Goal: Transaction & Acquisition: Obtain resource

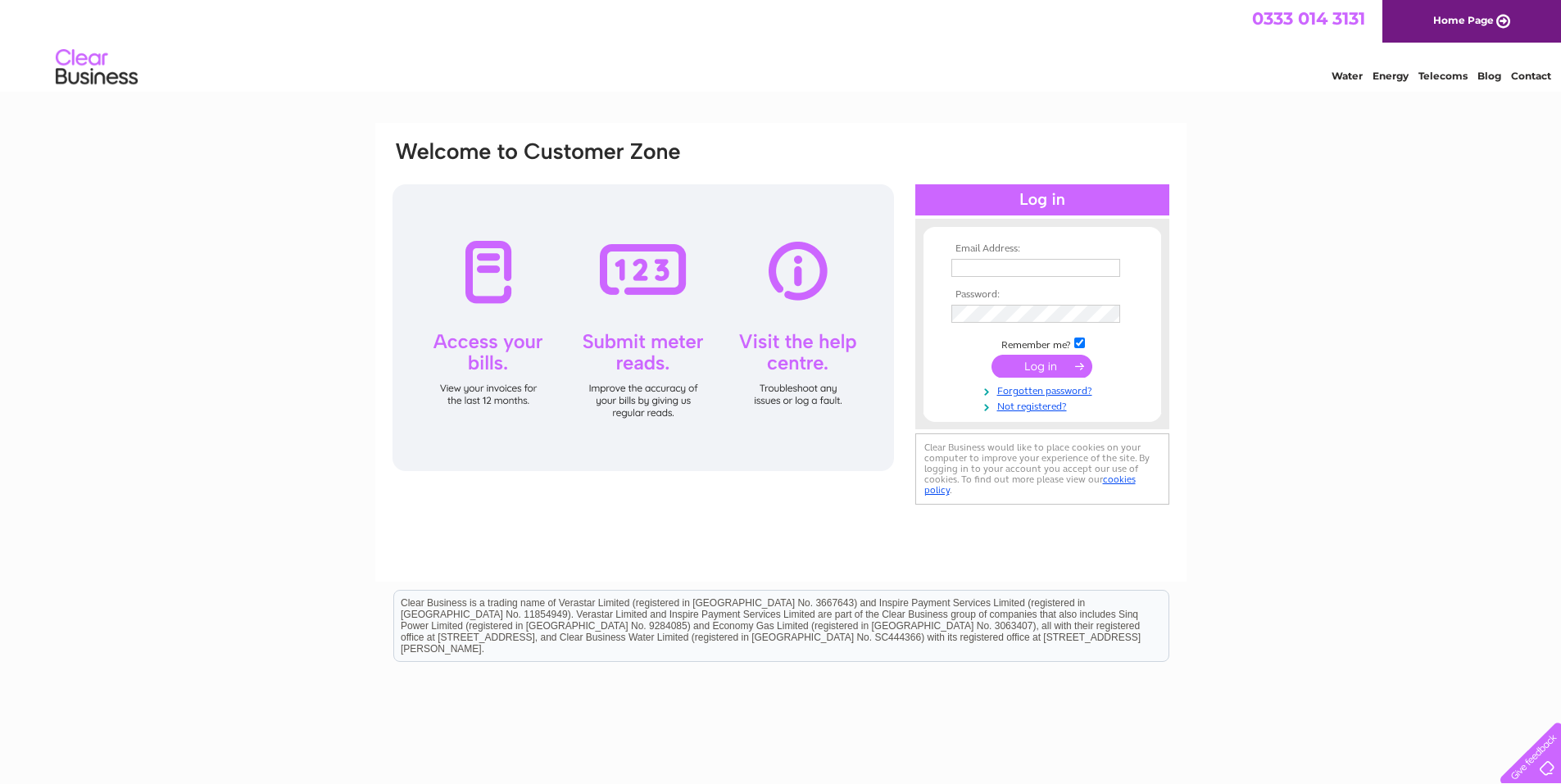
type input "vicki@brelectrical-ltd.co.uk"
click at [1028, 367] on input "submit" at bounding box center [1042, 366] width 101 height 23
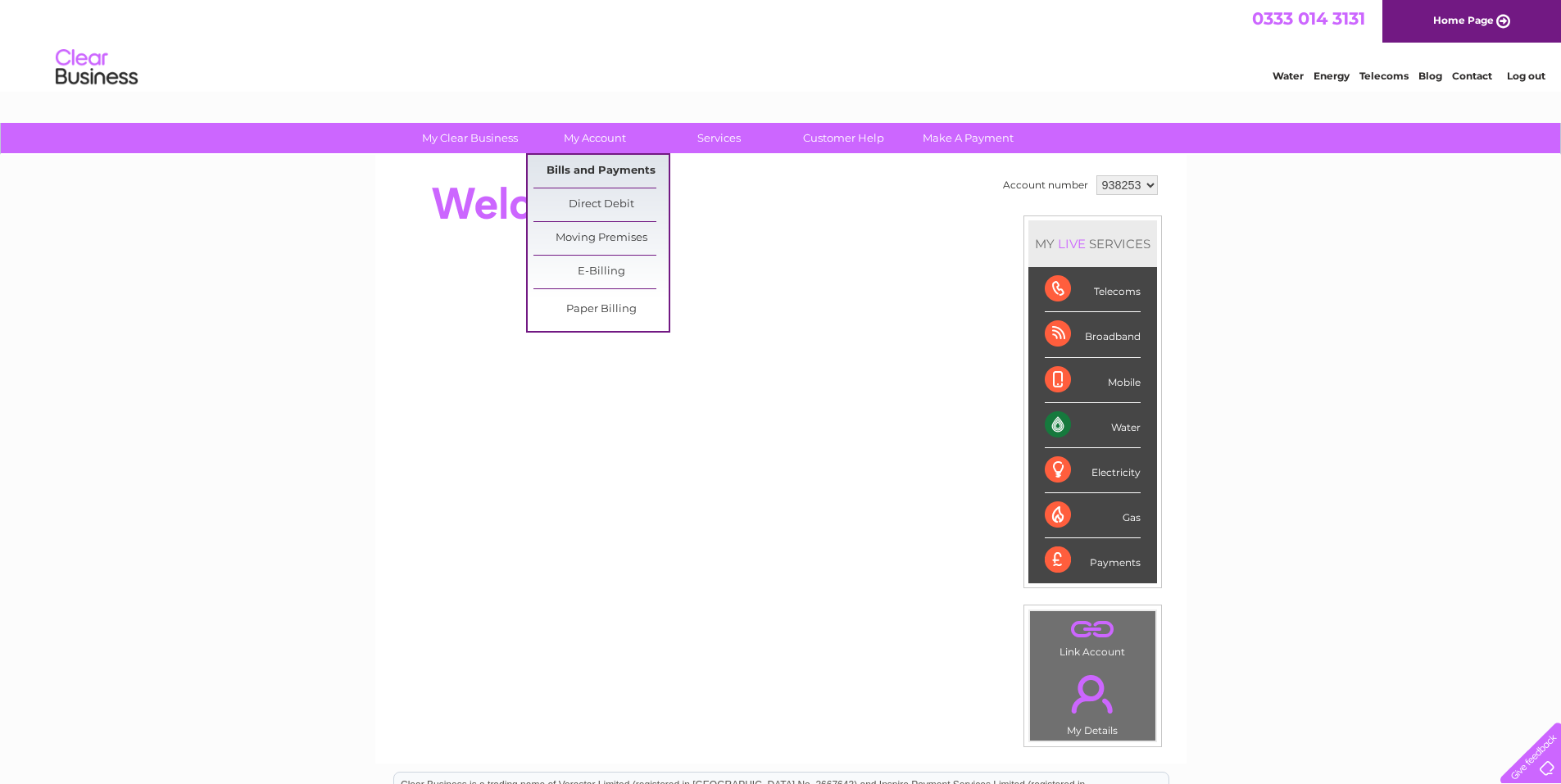
click at [593, 165] on link "Bills and Payments" at bounding box center [600, 171] width 136 height 33
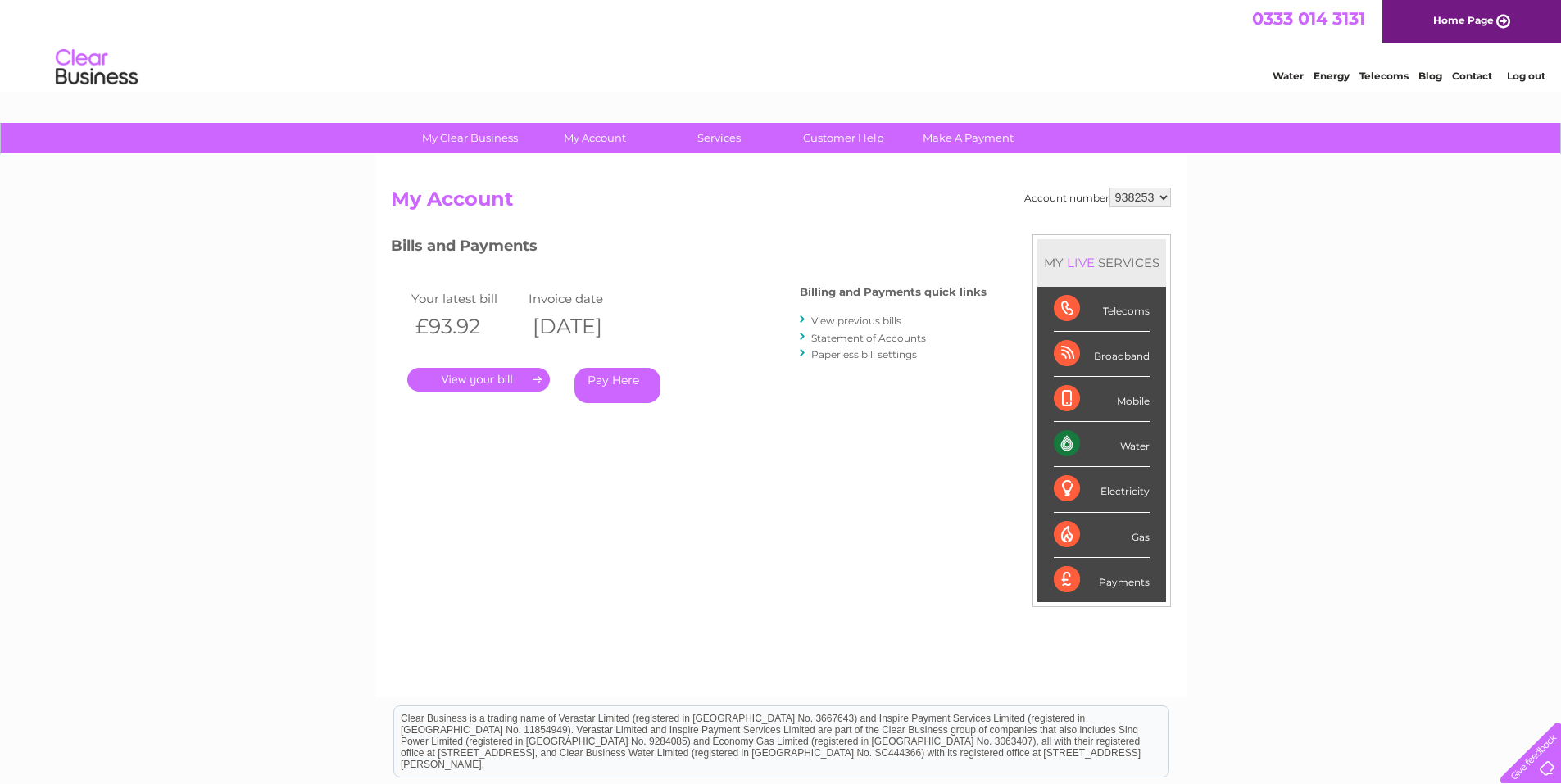
click at [452, 380] on link "." at bounding box center [478, 380] width 143 height 24
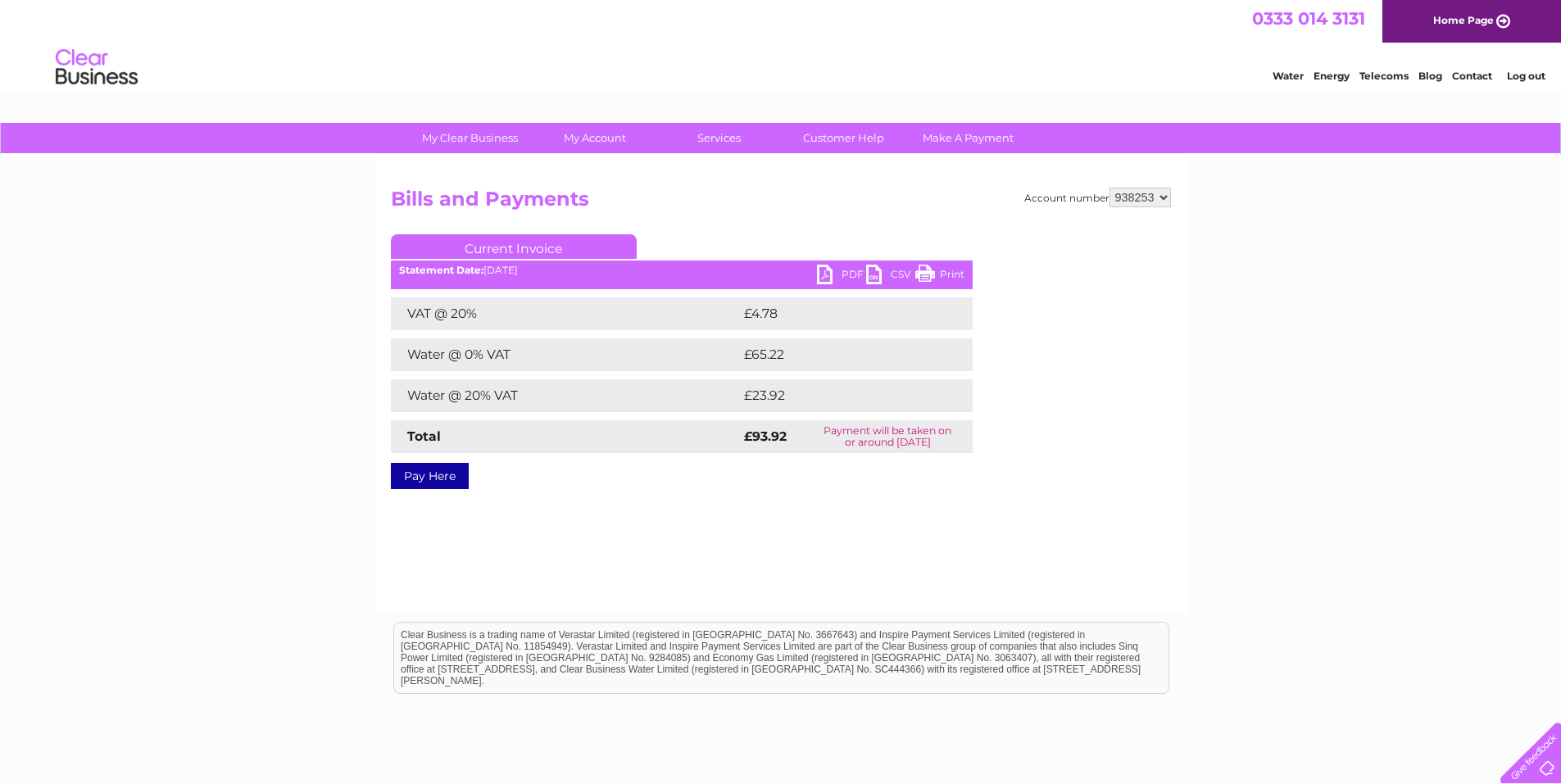
click at [838, 272] on link "PDF" at bounding box center [841, 276] width 49 height 24
click at [1534, 74] on link "Log out" at bounding box center [1526, 76] width 38 height 13
